Goal: Task Accomplishment & Management: Use online tool/utility

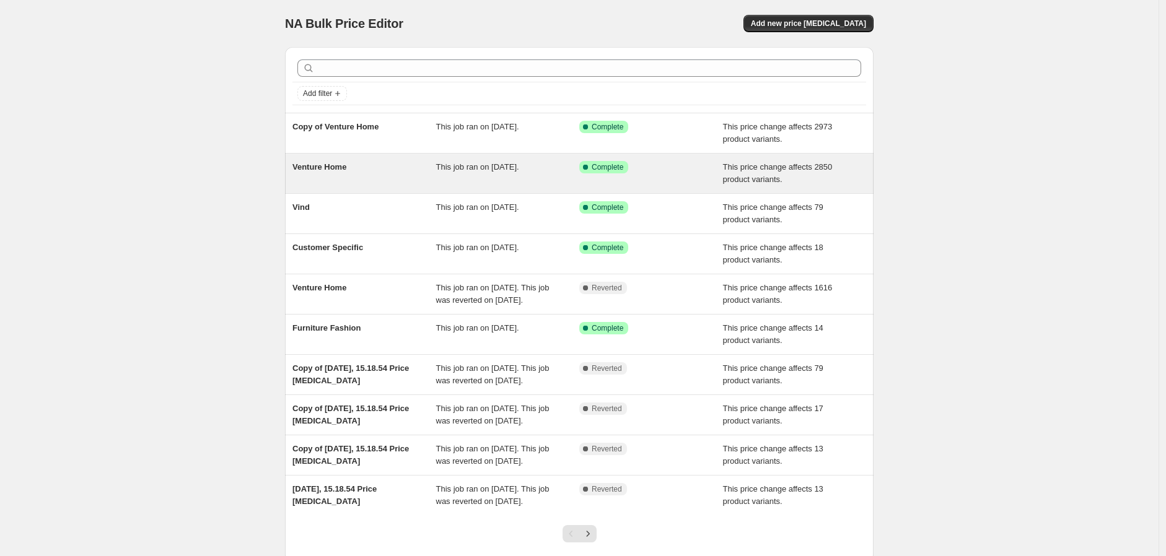
click at [485, 164] on span "This job ran on [DATE]." at bounding box center [477, 166] width 83 height 9
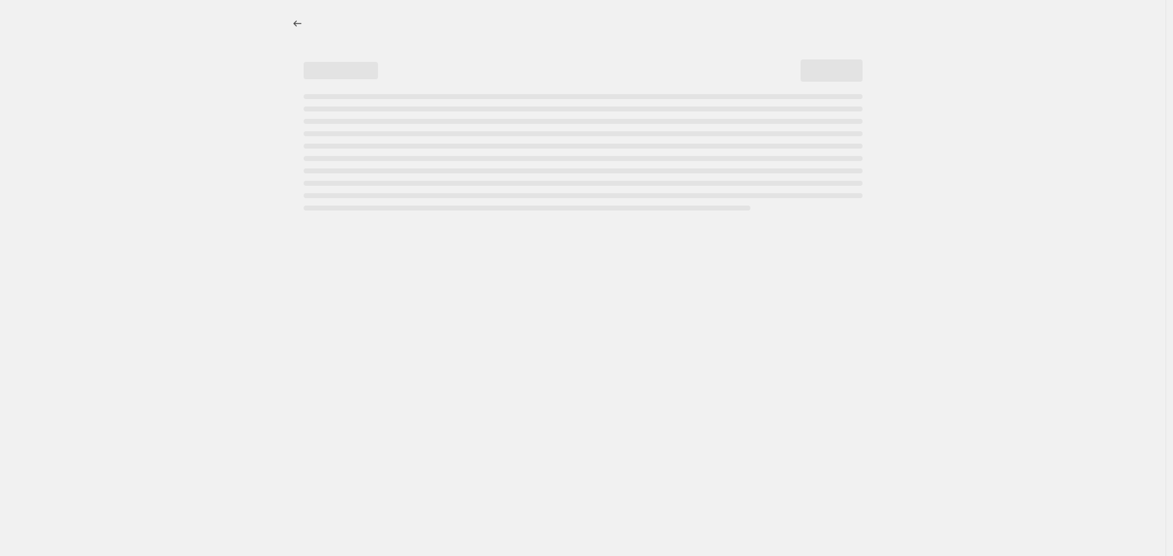
select select "margin"
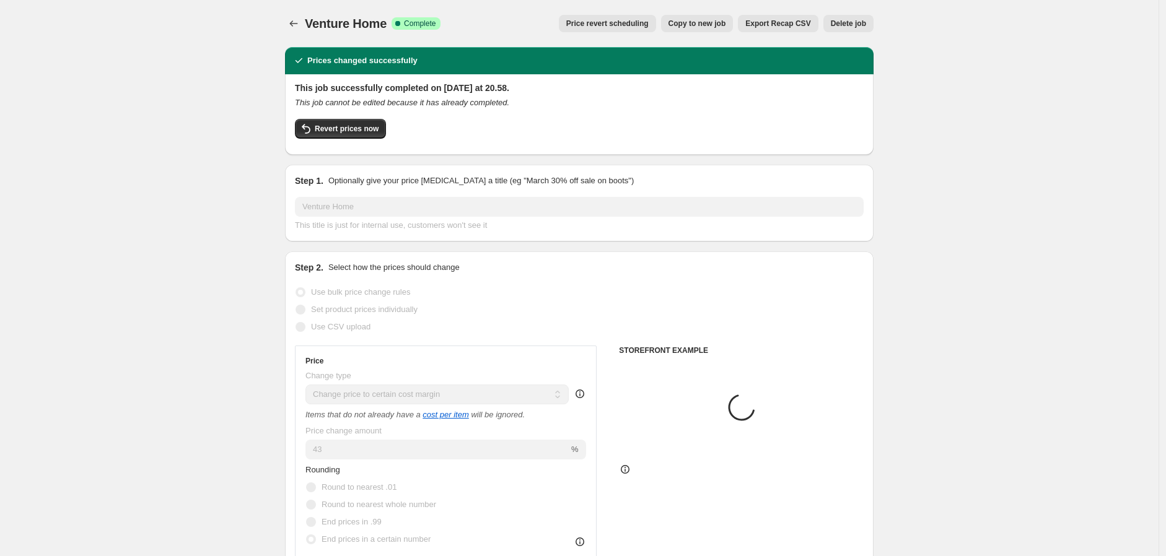
select select "collection"
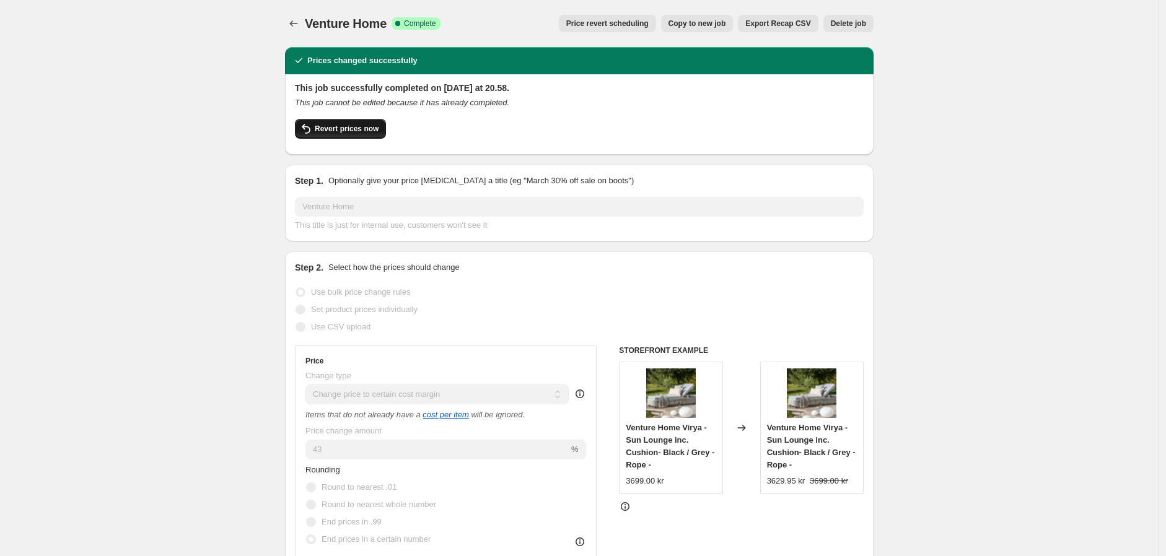
click at [367, 124] on span "Revert prices now" at bounding box center [347, 129] width 64 height 10
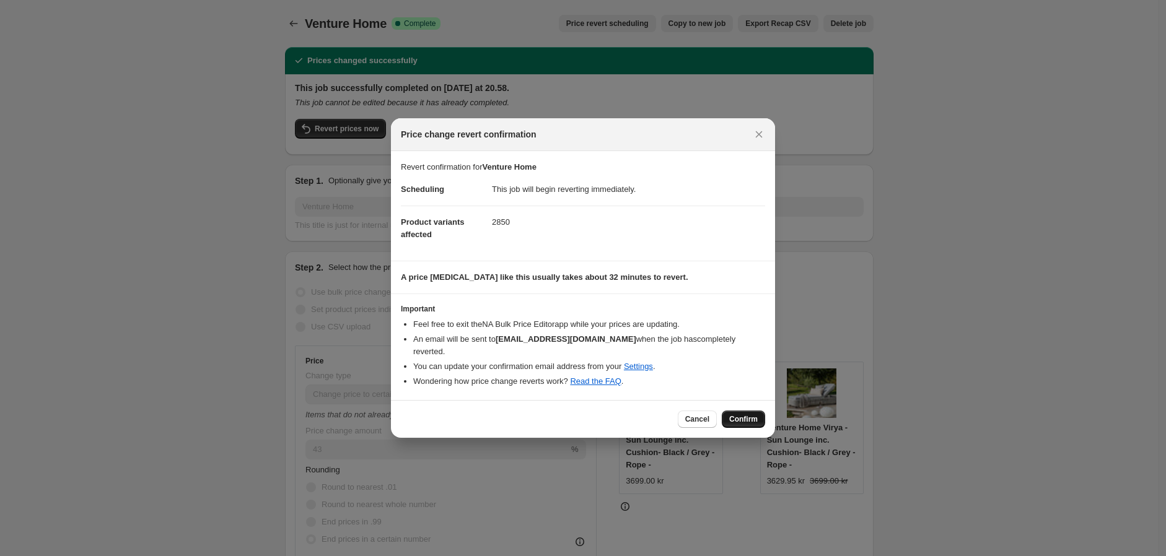
click at [748, 414] on span "Confirm" at bounding box center [743, 419] width 28 height 10
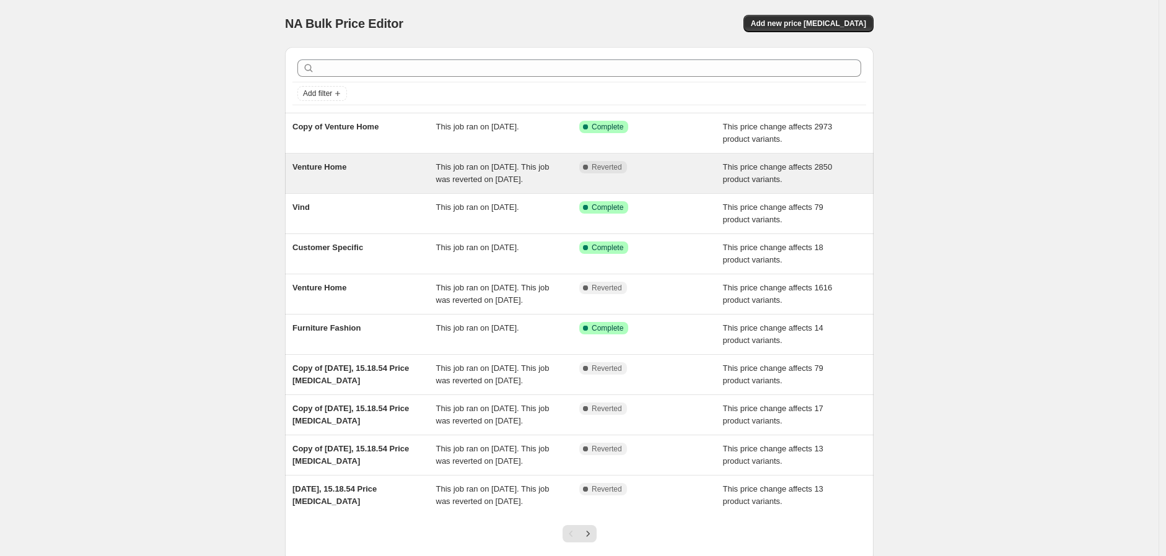
click at [530, 177] on span "This job ran on [DATE]. This job was reverted on [DATE]." at bounding box center [492, 173] width 113 height 22
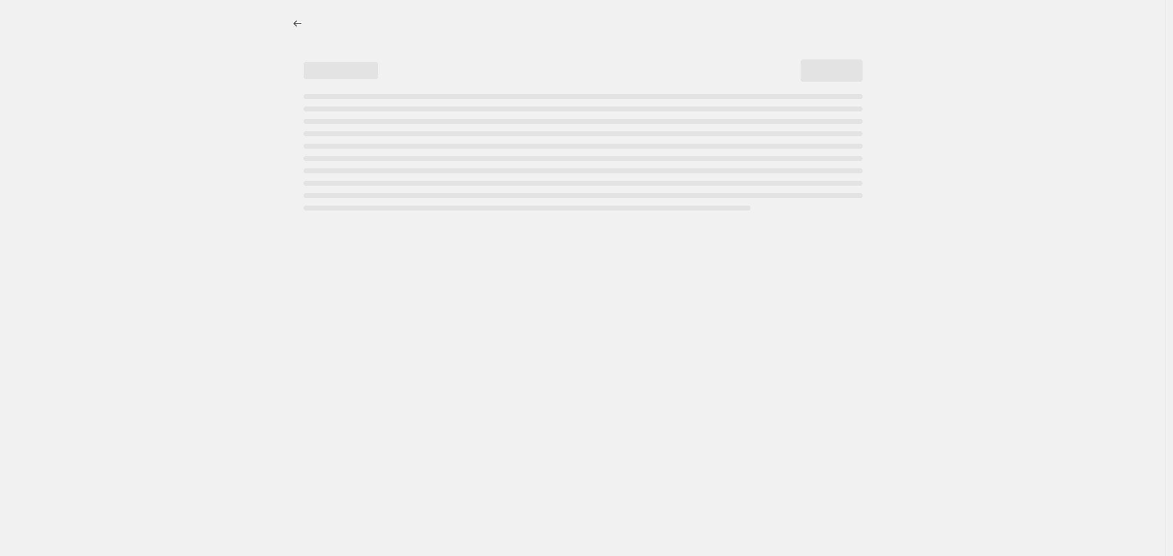
select select "margin"
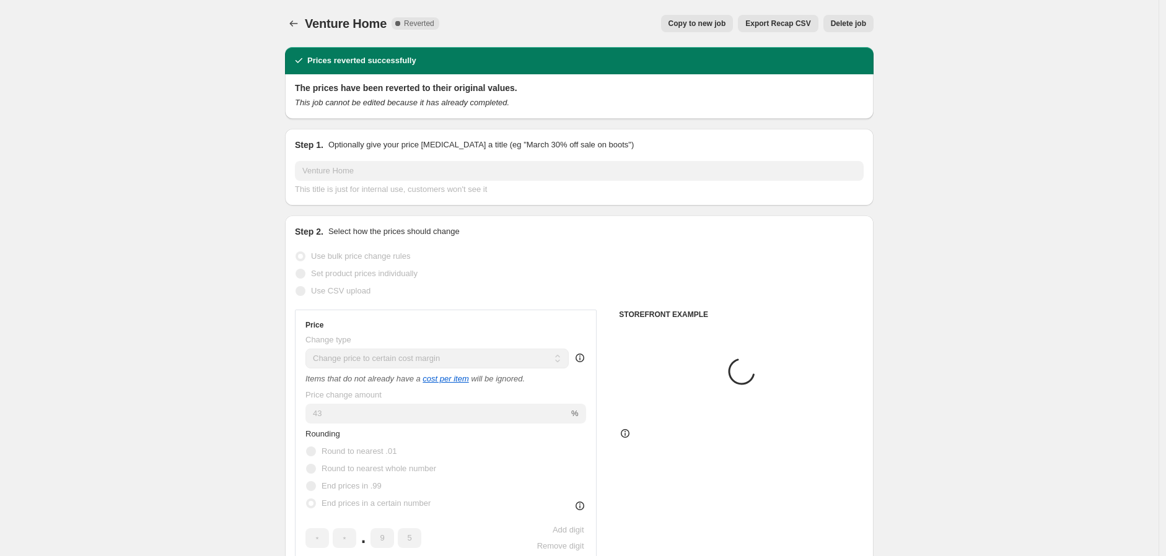
select select "collection"
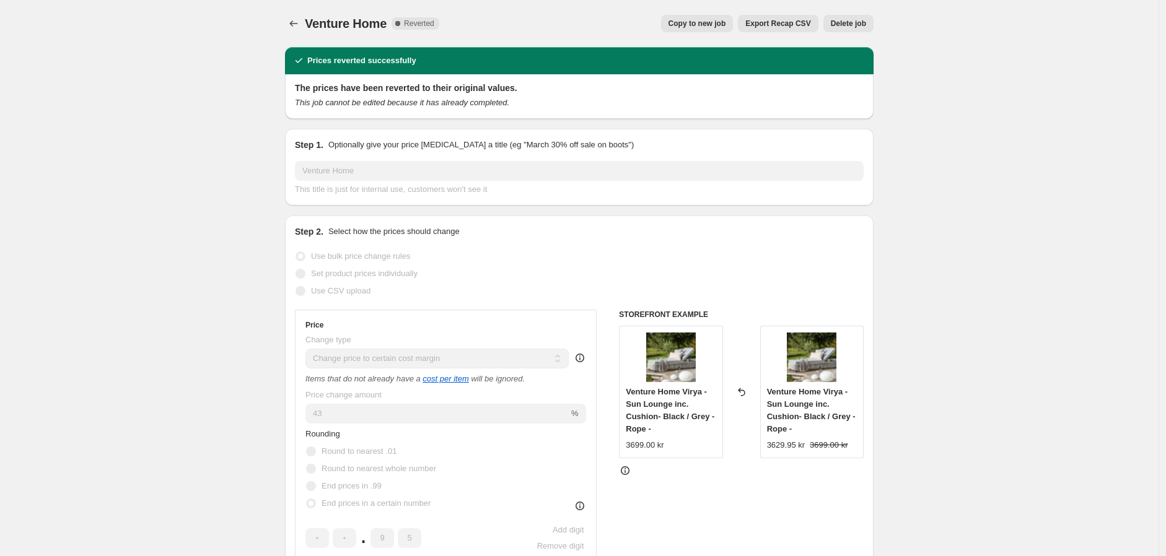
click at [713, 20] on span "Copy to new job" at bounding box center [697, 24] width 58 height 10
select select "margin"
select select "collection"
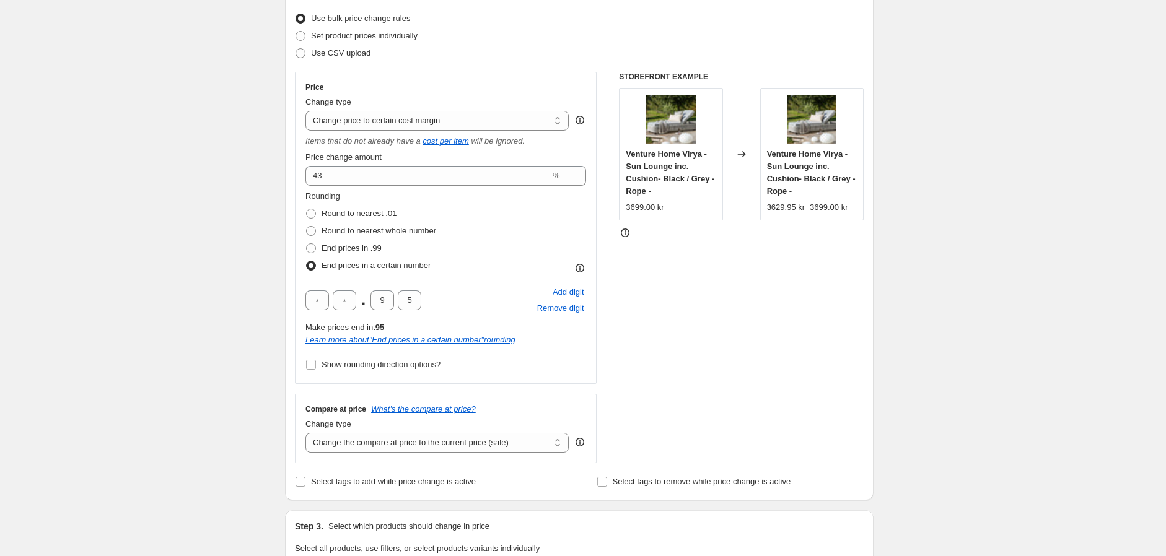
scroll to position [275, 0]
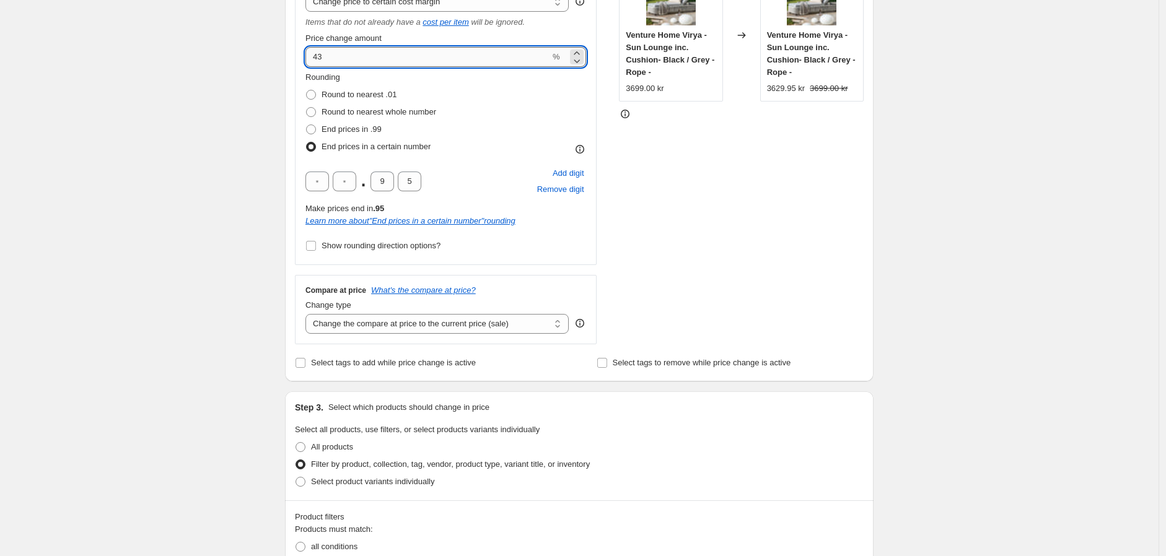
click at [372, 58] on input "43" at bounding box center [427, 57] width 245 height 20
drag, startPoint x: 354, startPoint y: 58, endPoint x: 300, endPoint y: 55, distance: 53.4
click at [306, 54] on div "Price Change type Change the price to a certain amount Change the price by a ce…" at bounding box center [446, 109] width 302 height 312
type input "45"
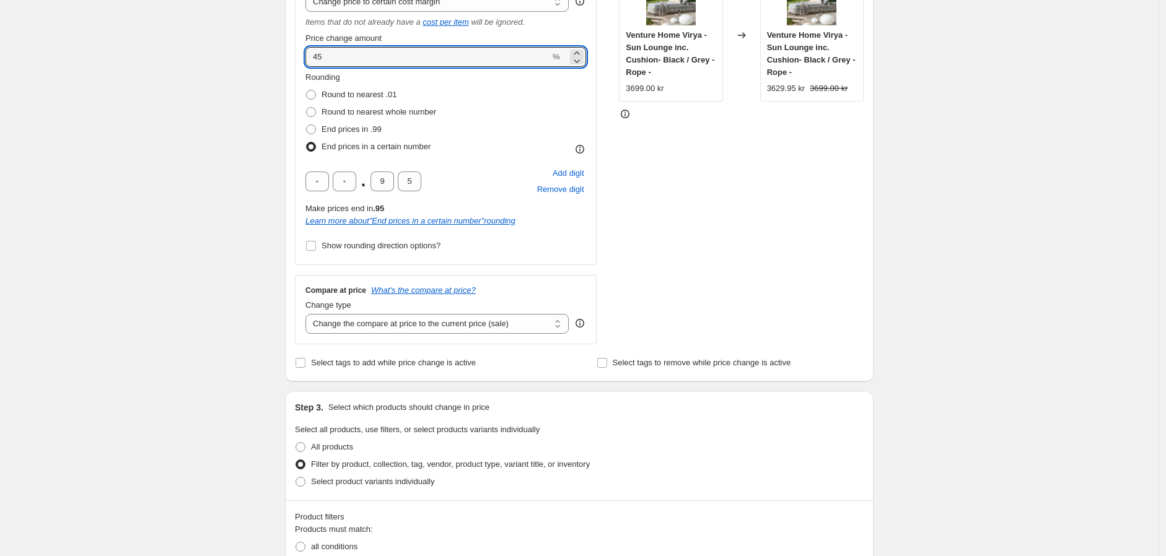
click at [673, 199] on div "STOREFRONT EXAMPLE Venture Home Virya - Sun Lounge inc. Cushion- Black / Grey -…" at bounding box center [741, 149] width 245 height 392
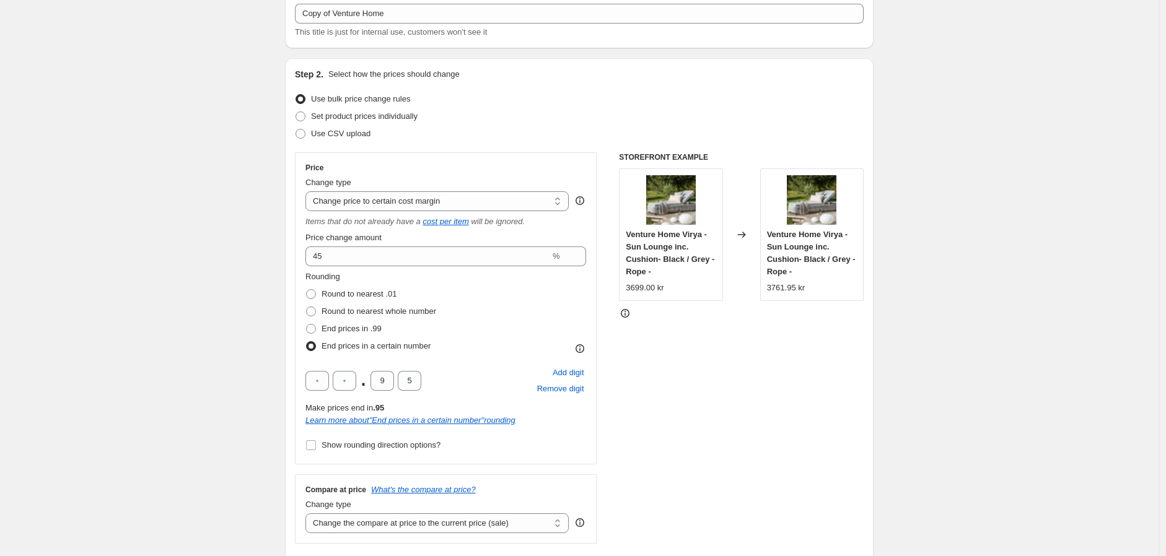
scroll to position [0, 0]
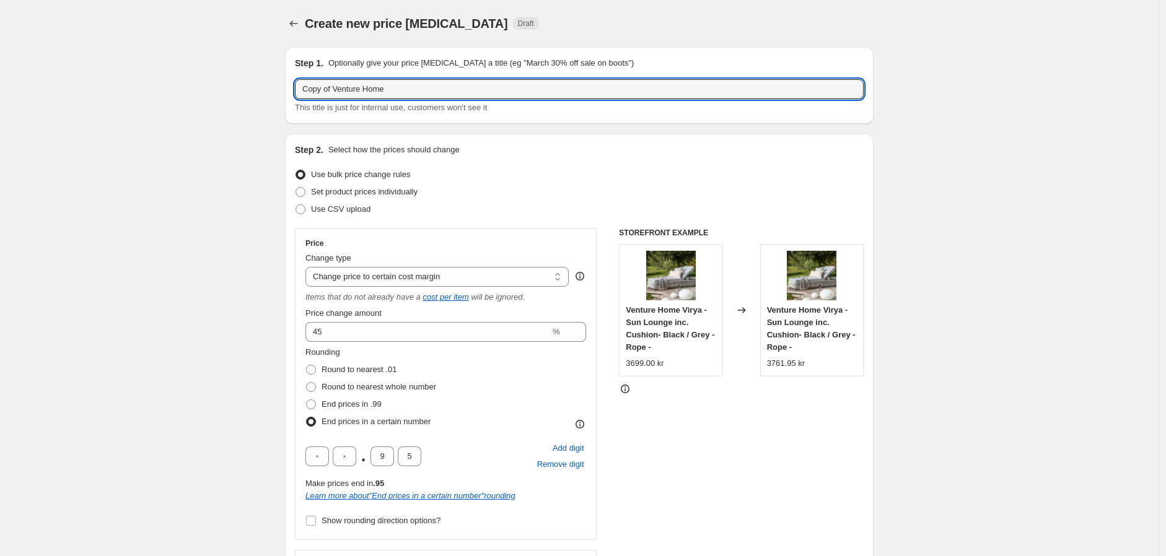
drag, startPoint x: 335, startPoint y: 85, endPoint x: 279, endPoint y: 95, distance: 57.2
click at [457, 90] on input "Venture Home" at bounding box center [579, 89] width 569 height 20
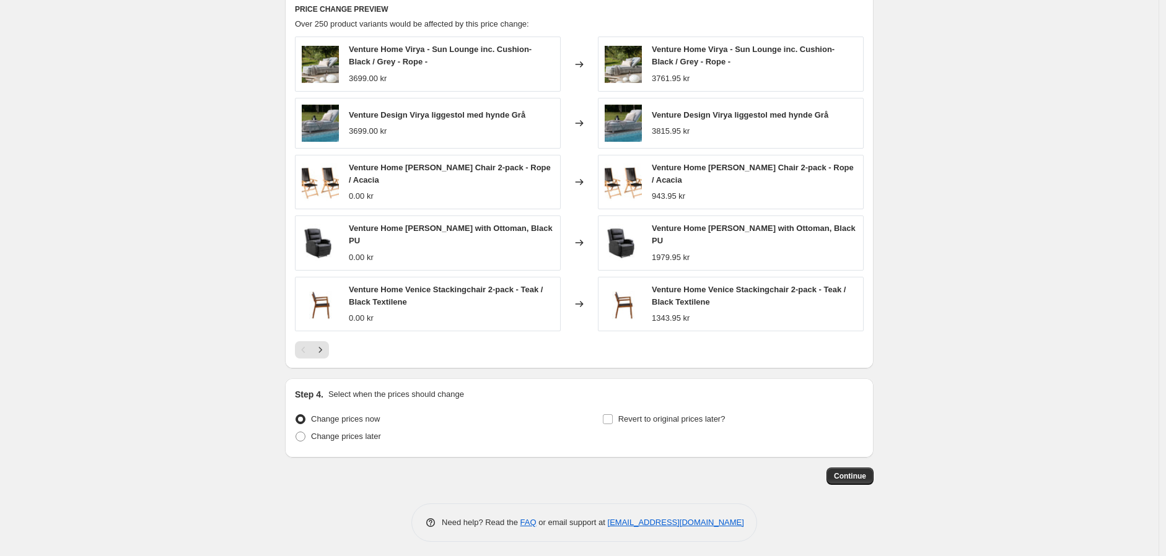
scroll to position [923, 0]
type input "Venture Home 14/09-25"
click at [852, 470] on span "Continue" at bounding box center [850, 475] width 32 height 10
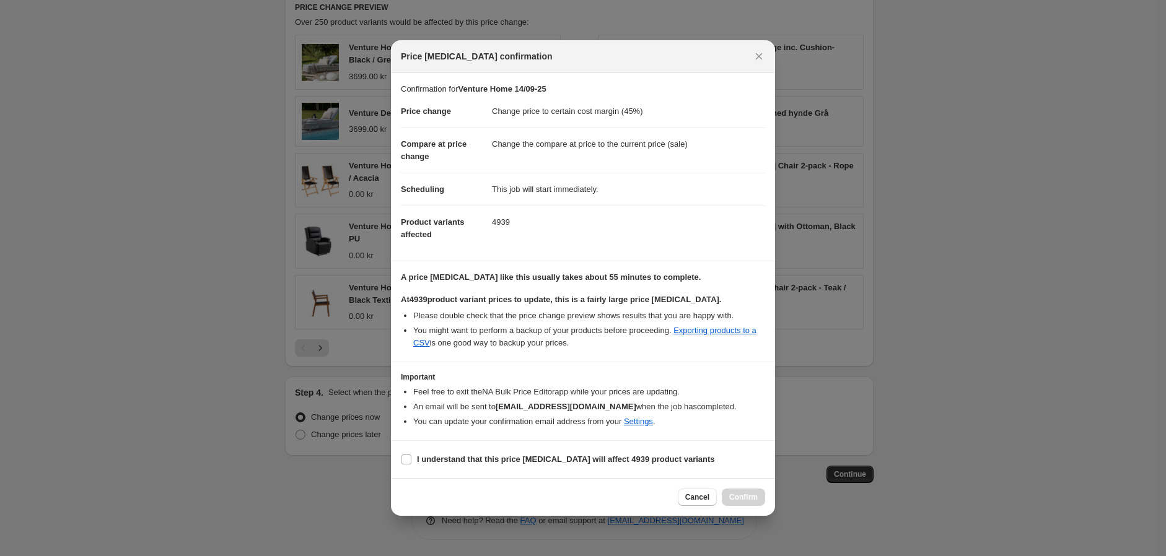
click at [739, 416] on li "You can update your confirmation email address from your Settings ." at bounding box center [589, 422] width 352 height 12
click at [409, 458] on input "I understand that this price change job will affect 4939 product variants" at bounding box center [406, 460] width 10 height 10
checkbox input "true"
click at [756, 493] on span "Confirm" at bounding box center [743, 498] width 28 height 10
